Goal: Browse casually

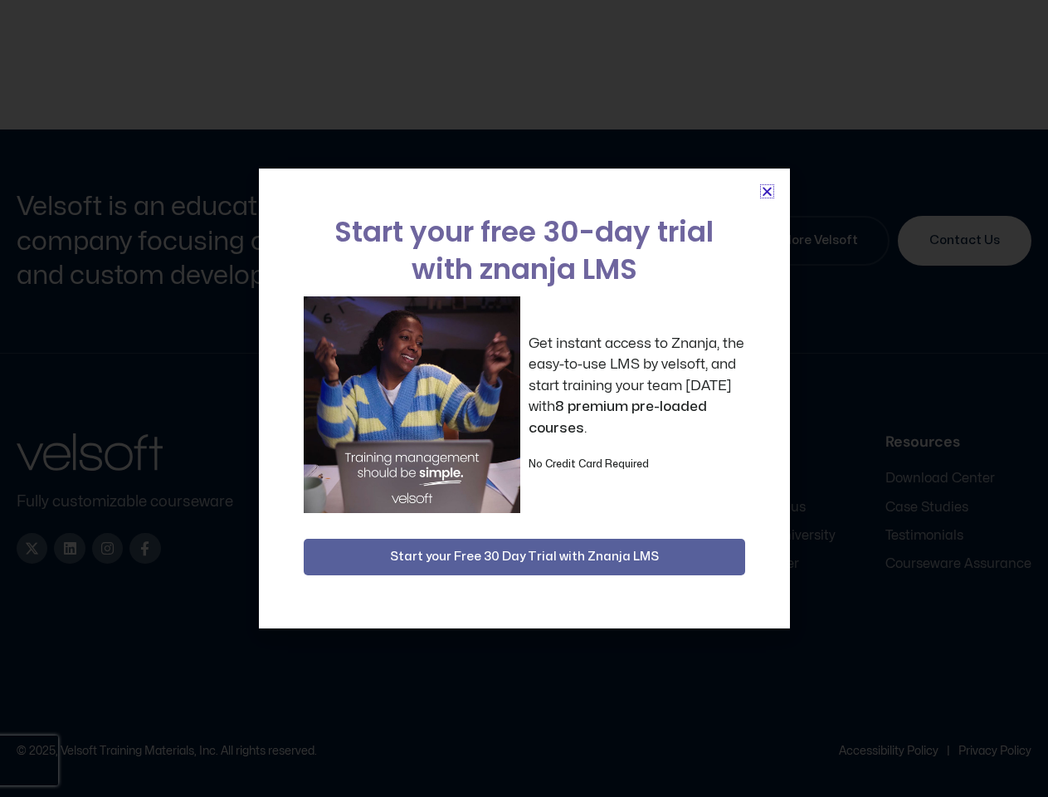
scroll to position [8047, 0]
